Goal: Task Accomplishment & Management: Manage account settings

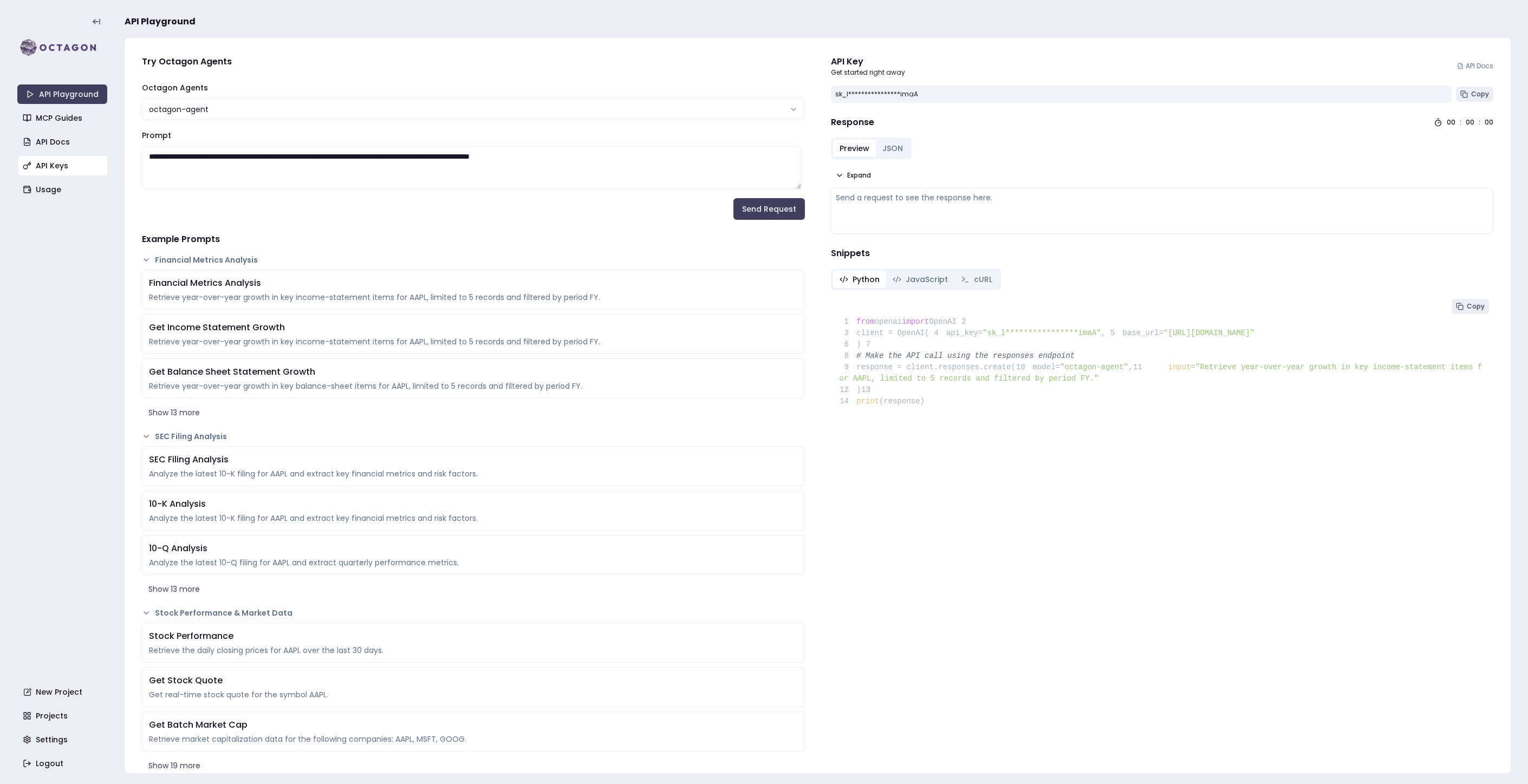
click at [54, 171] on link "API Keys" at bounding box center [63, 165] width 90 height 20
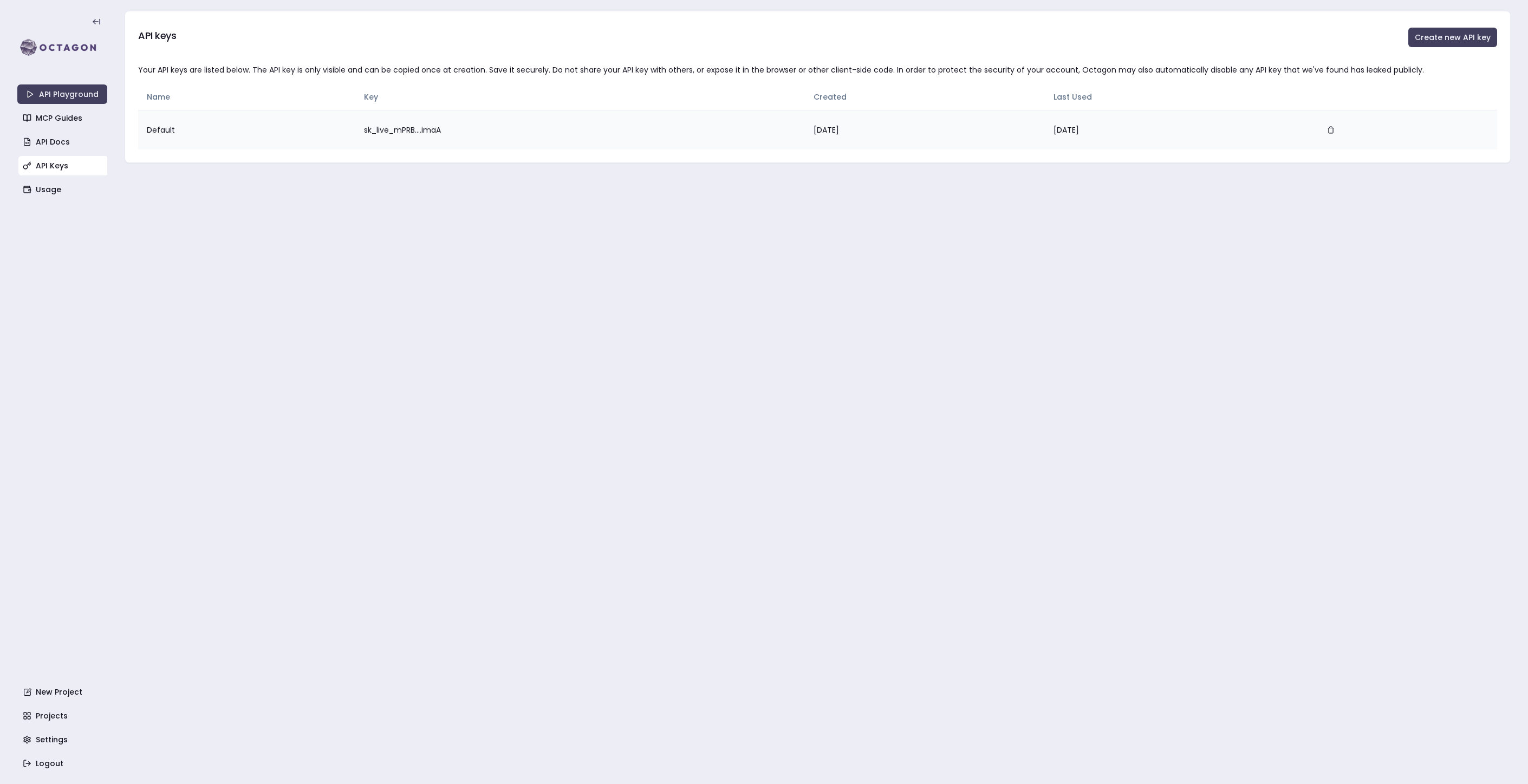
click at [411, 130] on td "sk_live_mPRB....imaA" at bounding box center [580, 129] width 449 height 39
click at [368, 131] on td "sk_live_mPRB....imaA" at bounding box center [580, 129] width 449 height 39
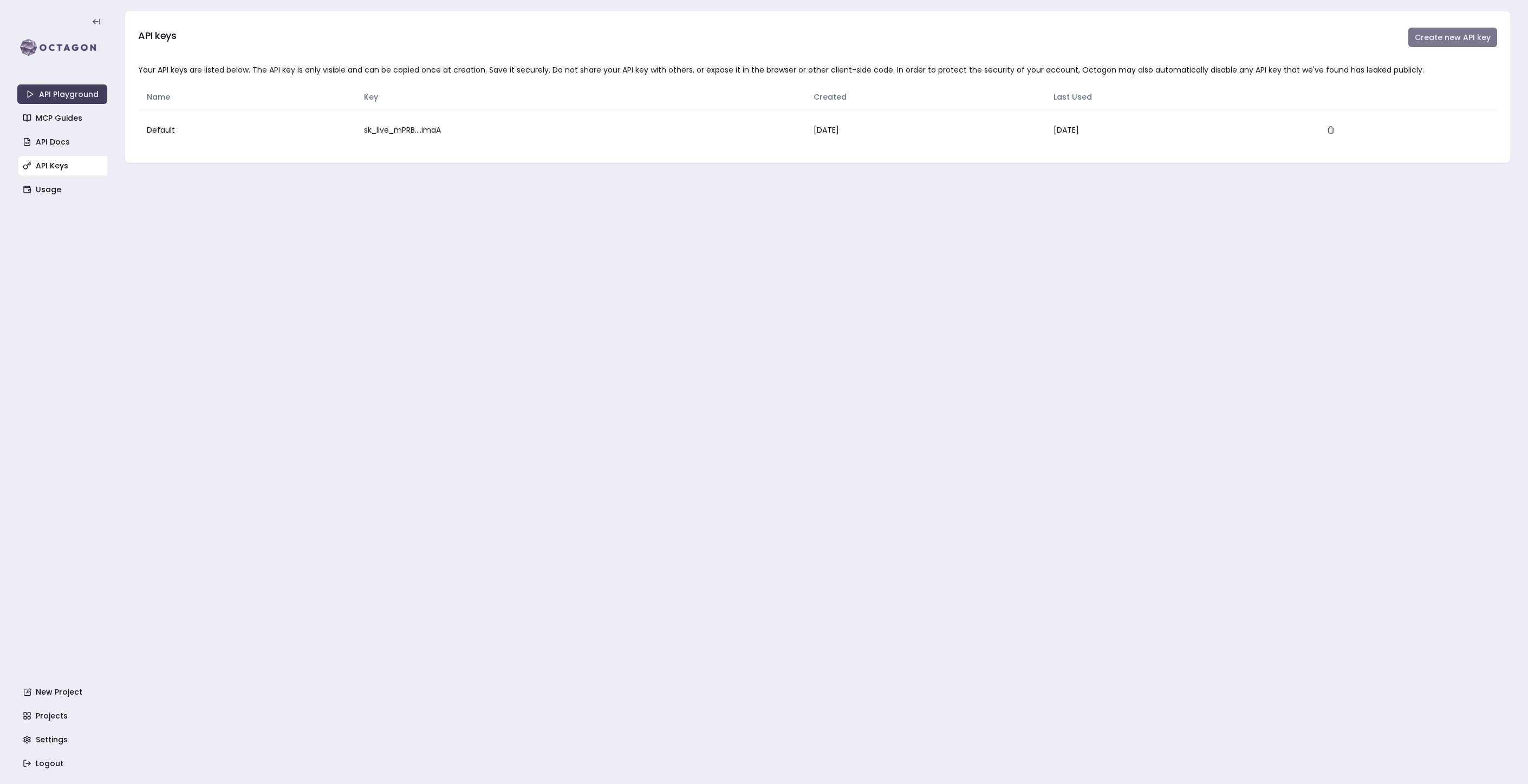
click at [1428, 41] on button "Create new API key" at bounding box center [1453, 37] width 89 height 20
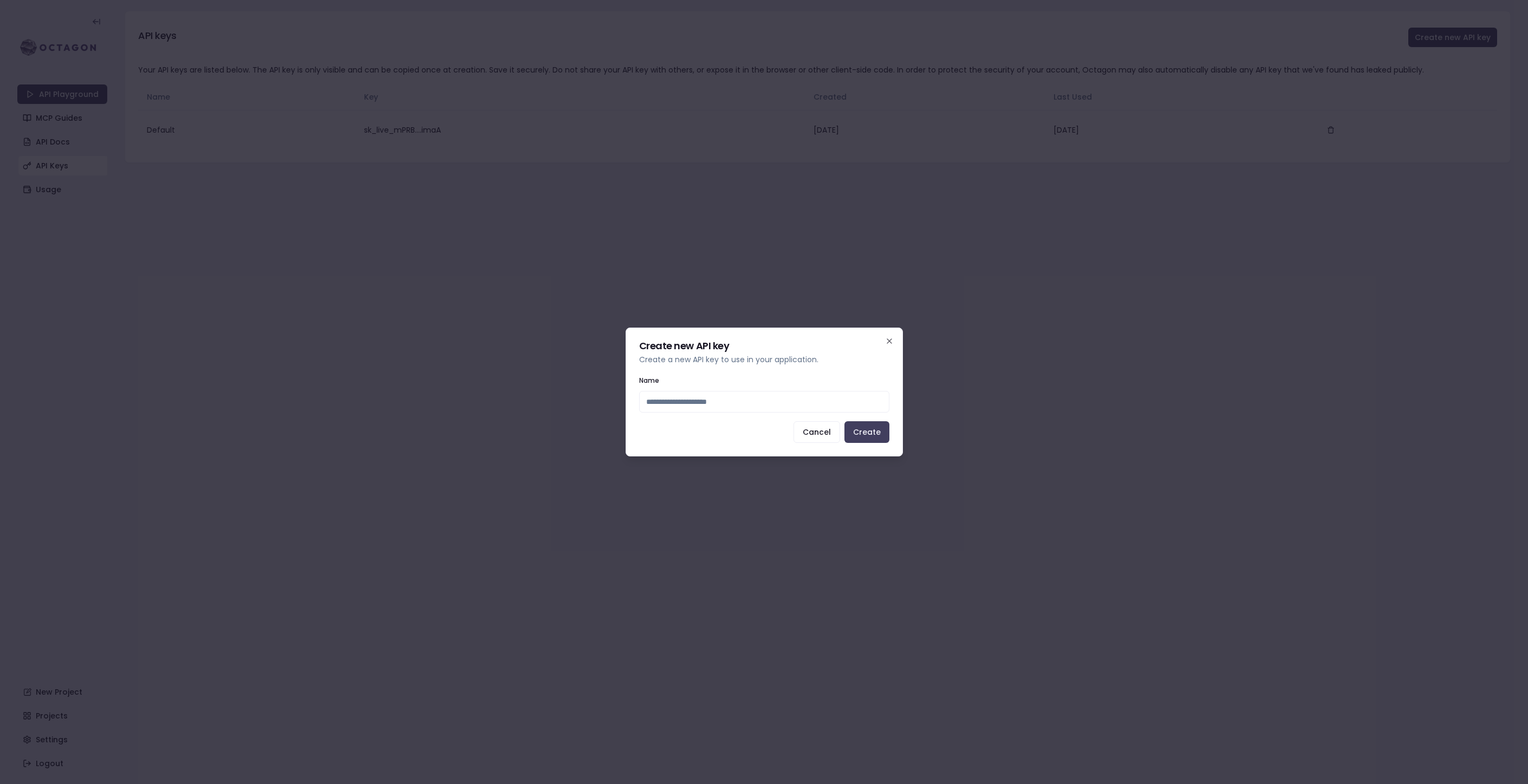
click at [827, 398] on input "Name" at bounding box center [764, 401] width 251 height 22
type input "******"
click at [870, 438] on button "Create" at bounding box center [867, 432] width 45 height 22
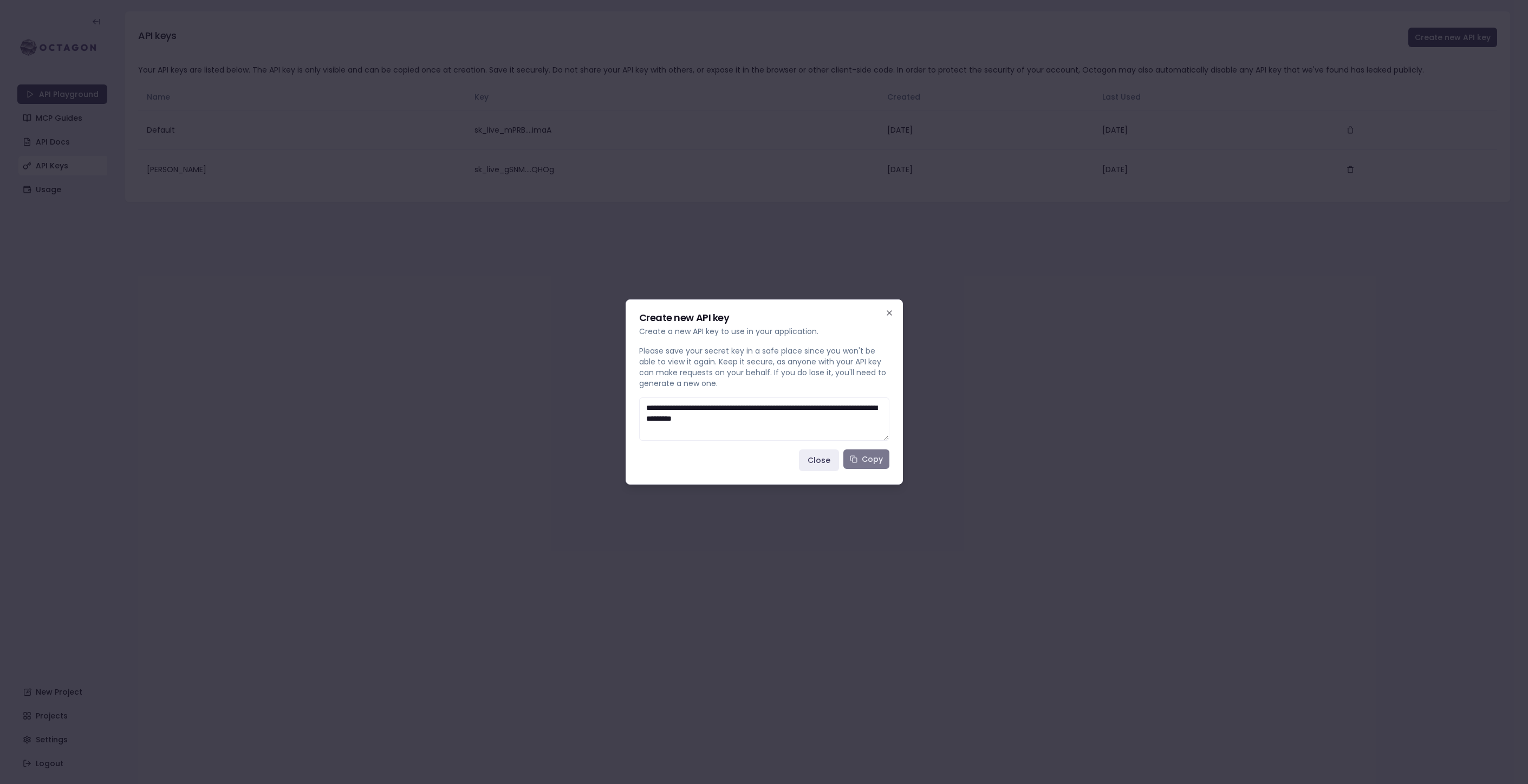
click at [865, 464] on button "Copy" at bounding box center [866, 459] width 46 height 20
click at [890, 313] on icon "button" at bounding box center [889, 313] width 5 height 5
